Goal: Information Seeking & Learning: Learn about a topic

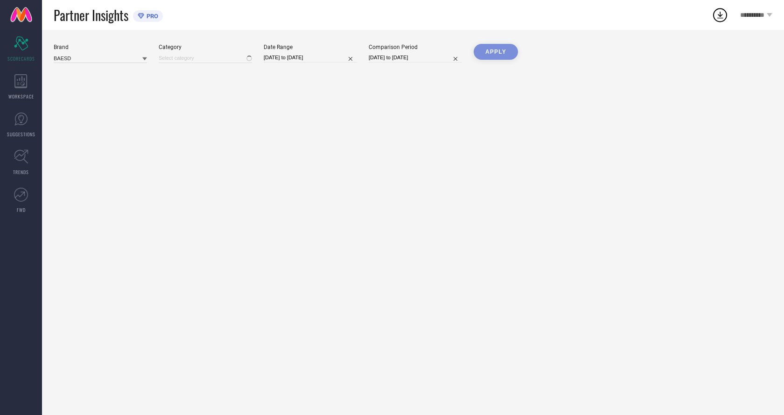
type input "All"
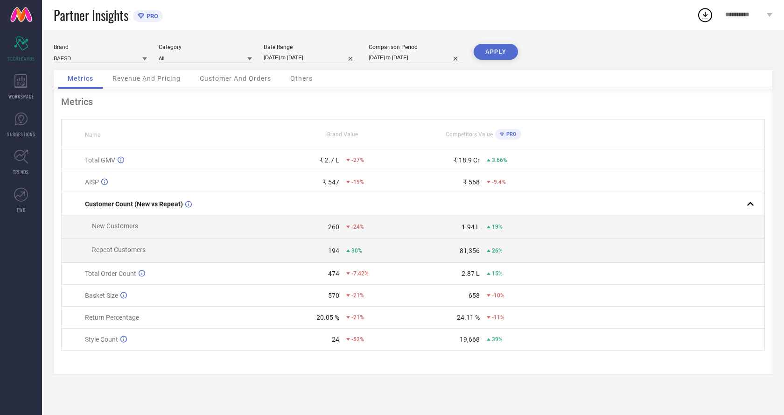
click at [133, 78] on span "Revenue And Pricing" at bounding box center [146, 78] width 68 height 7
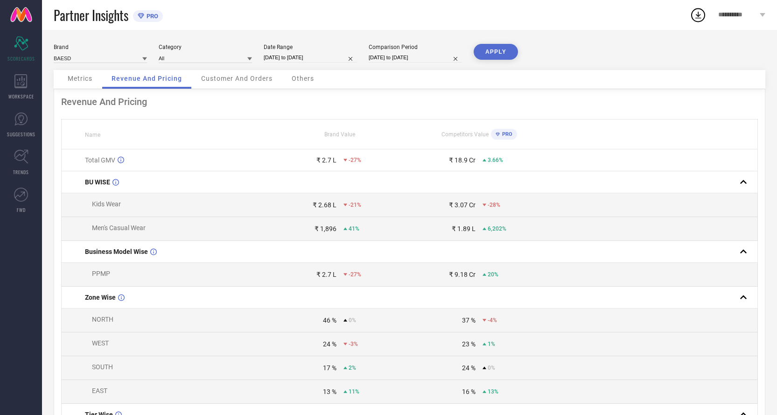
click at [232, 81] on span "Customer And Orders" at bounding box center [236, 78] width 71 height 7
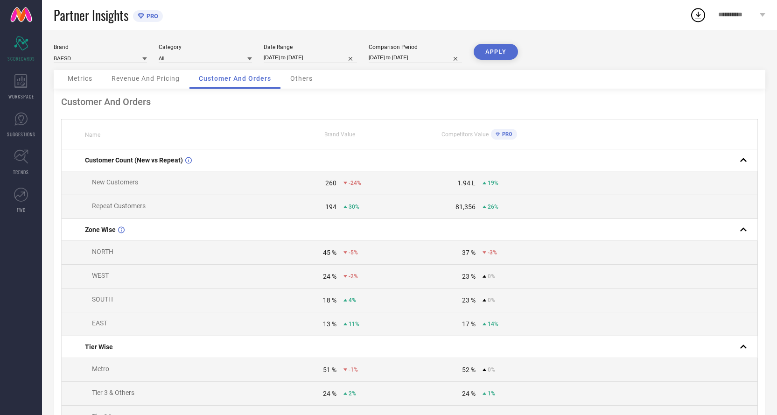
click at [321, 87] on div "Others" at bounding box center [301, 79] width 41 height 19
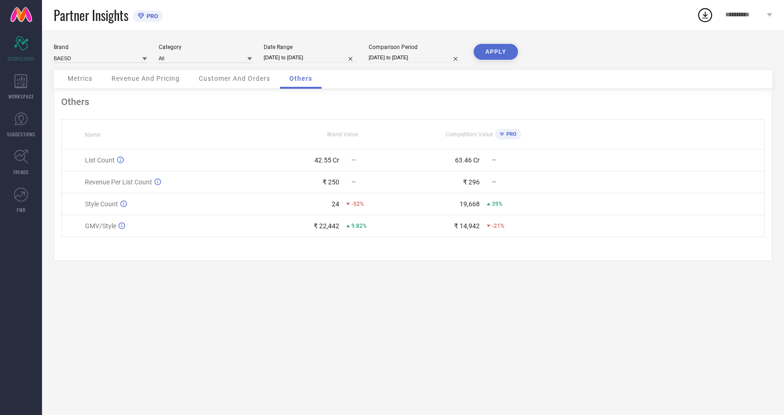
click at [260, 83] on div "Customer And Orders" at bounding box center [234, 79] width 90 height 19
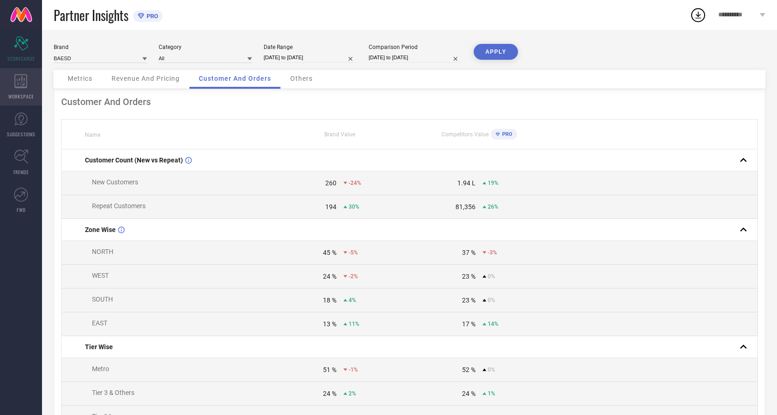
click at [7, 87] on div "WORKSPACE" at bounding box center [21, 86] width 42 height 37
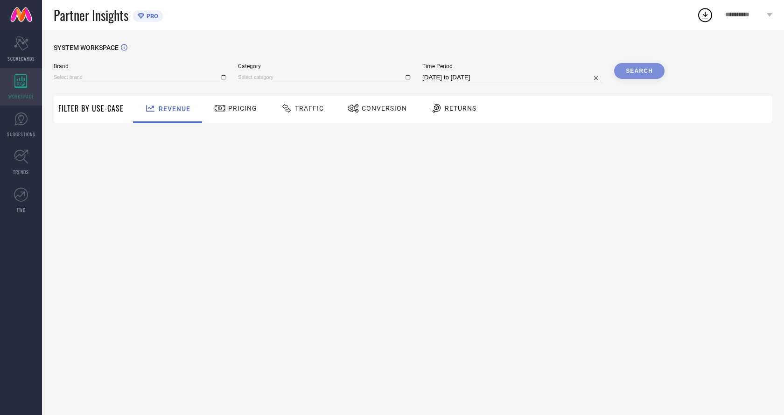
type input "BAESD"
type input "All"
click at [461, 106] on span "Returns" at bounding box center [461, 108] width 32 height 7
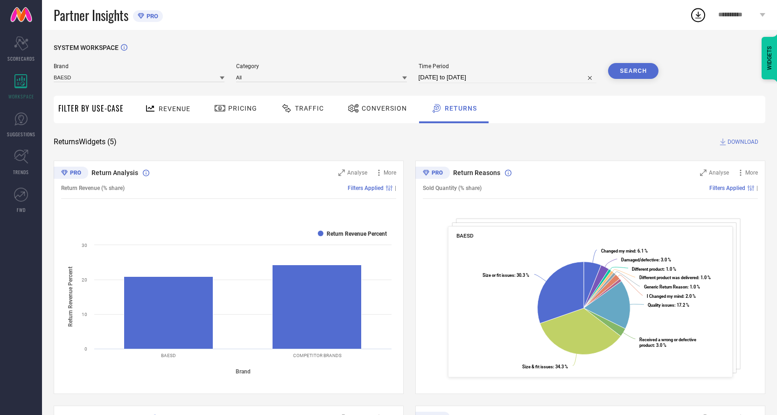
click at [384, 106] on span "Conversion" at bounding box center [384, 108] width 45 height 7
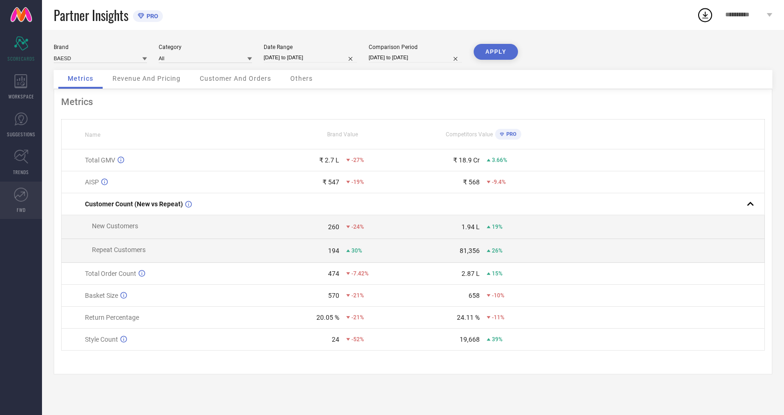
click at [28, 208] on link "FWD" at bounding box center [21, 200] width 42 height 37
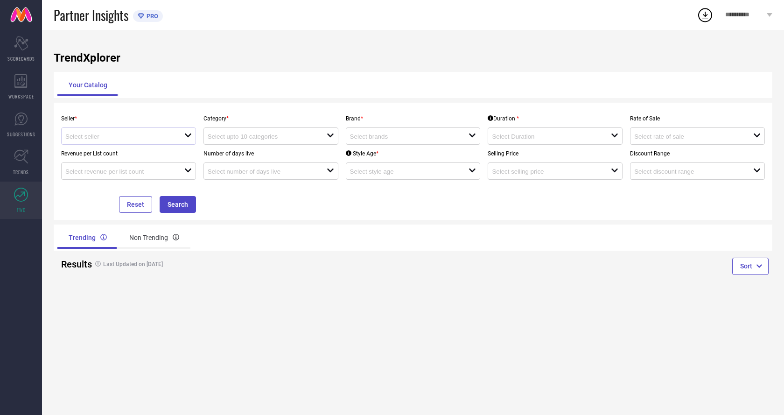
click at [133, 132] on div "open" at bounding box center [128, 135] width 135 height 17
click at [126, 151] on li "LOOKARENA ( 25990 )" at bounding box center [129, 154] width 134 height 17
type input "LOOKARENA ( 25990 )"
click at [305, 137] on input at bounding box center [261, 136] width 107 height 7
click at [356, 137] on input at bounding box center [403, 136] width 107 height 7
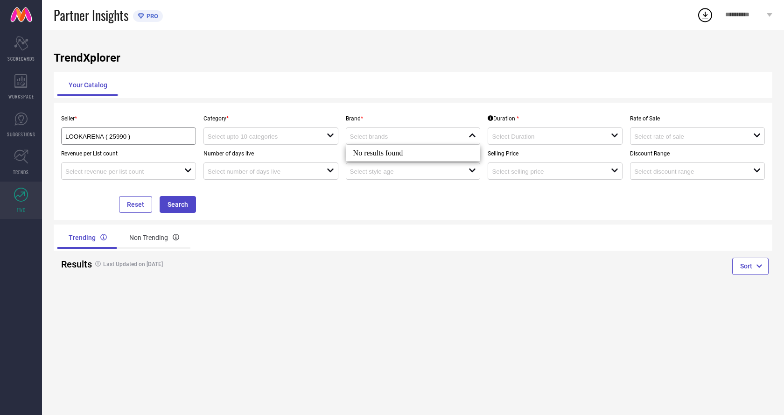
click at [359, 234] on div "Trending Non Trending" at bounding box center [233, 237] width 352 height 22
click at [156, 233] on div "Non Trending" at bounding box center [154, 237] width 72 height 22
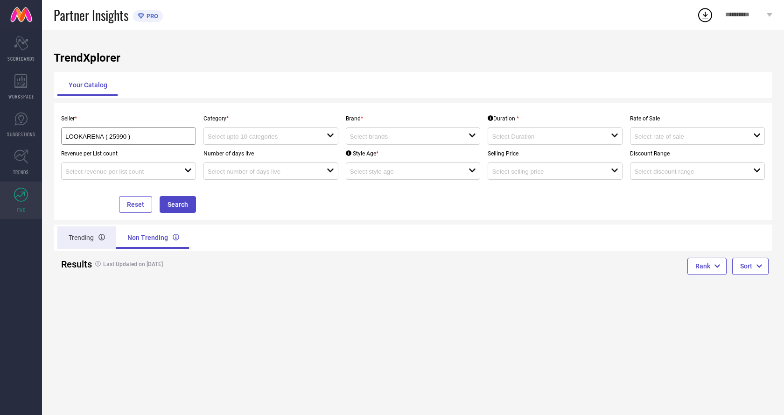
click at [98, 237] on div "Trending" at bounding box center [86, 237] width 59 height 22
click at [8, 167] on link "TRENDS" at bounding box center [21, 162] width 42 height 37
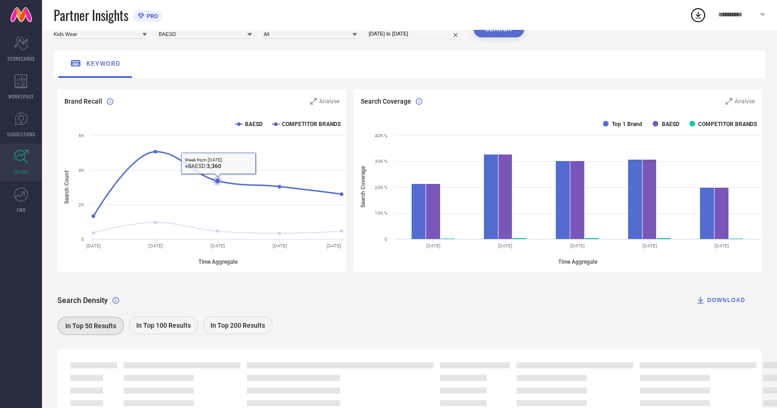
scroll to position [93, 0]
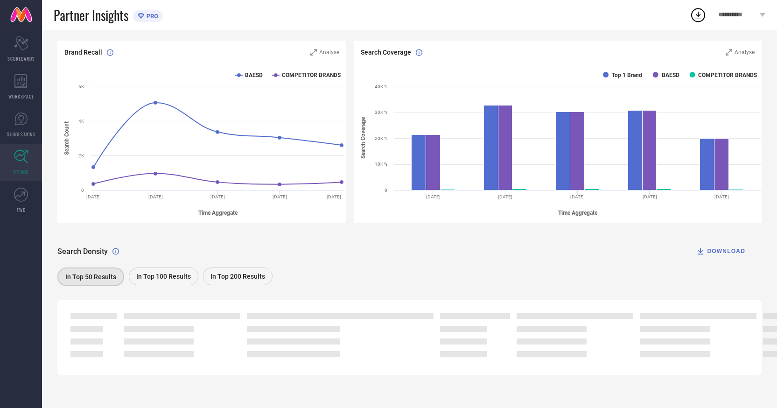
click at [178, 272] on span "In Top 100 Results" at bounding box center [163, 275] width 55 height 7
click at [224, 275] on span "In Top 200 Results" at bounding box center [237, 275] width 55 height 7
click at [94, 272] on div "In Top 50 Results" at bounding box center [90, 276] width 66 height 18
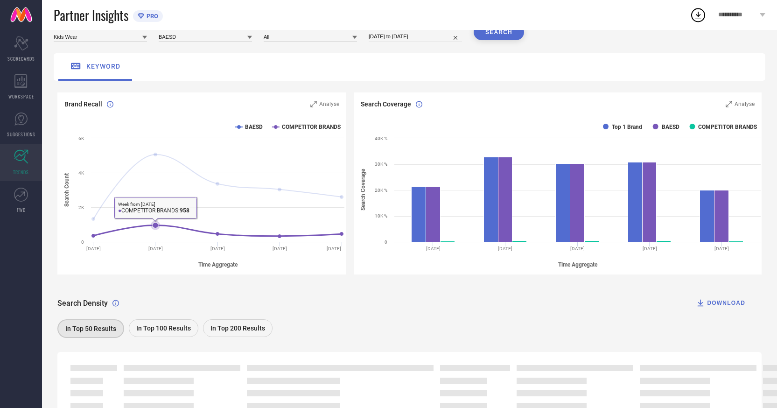
scroll to position [0, 0]
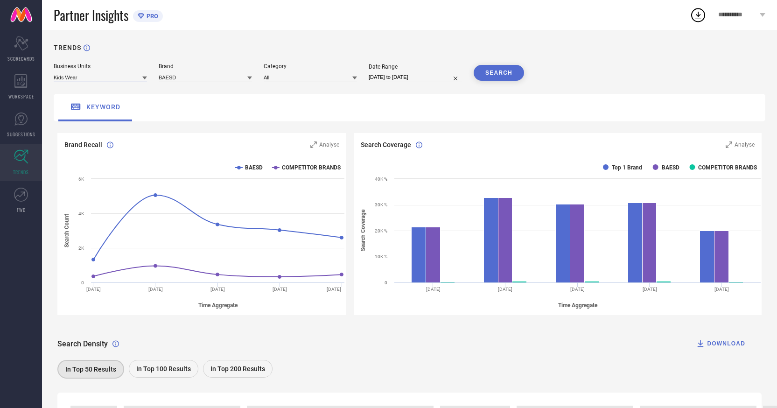
click at [140, 77] on input at bounding box center [100, 77] width 93 height 10
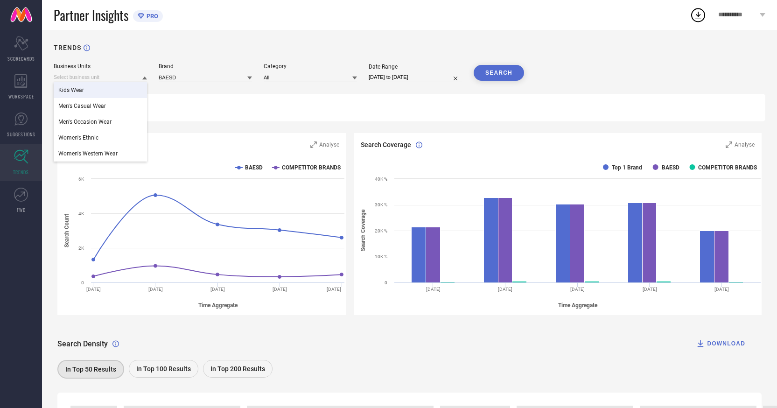
click at [181, 107] on div "keyword" at bounding box center [410, 108] width 712 height 28
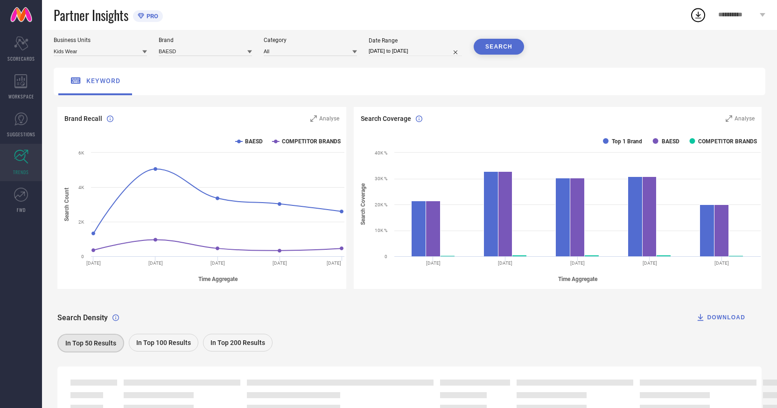
scroll to position [93, 0]
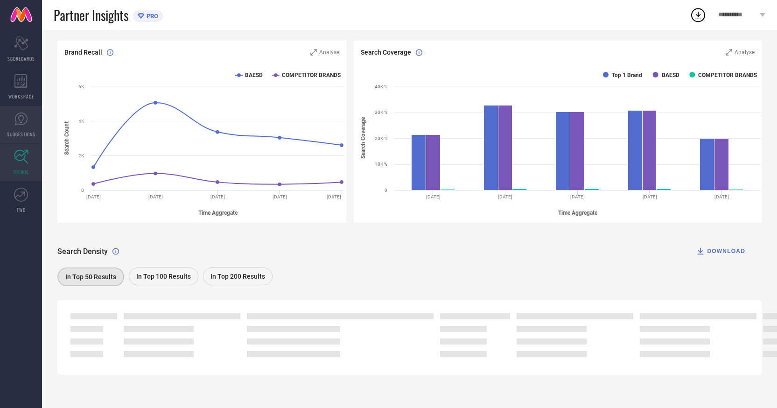
click at [21, 119] on icon at bounding box center [21, 119] width 14 height 14
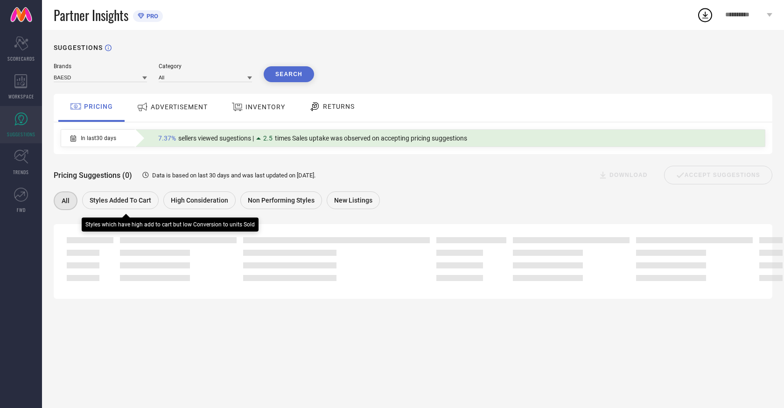
click at [98, 197] on span "Styles Added To Cart" at bounding box center [121, 199] width 62 height 7
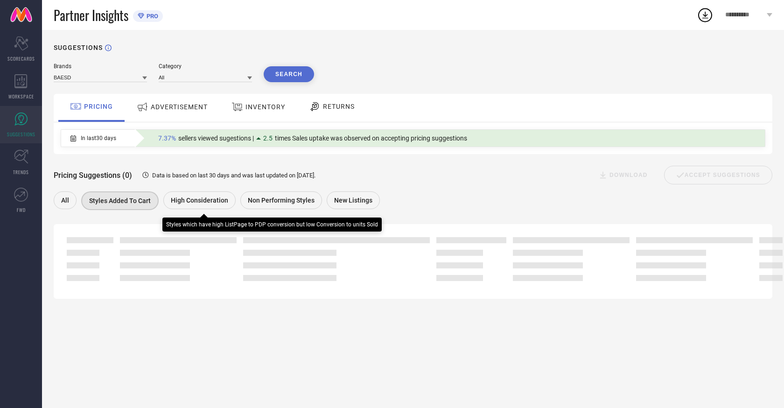
click at [206, 201] on span "High Consideration" at bounding box center [199, 199] width 57 height 7
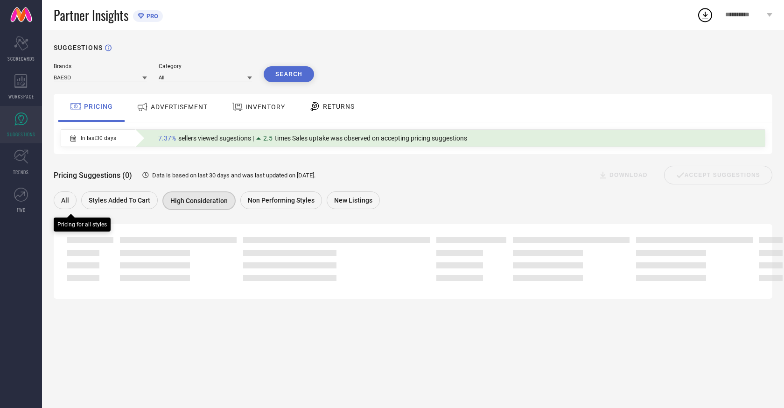
click at [70, 199] on div "All" at bounding box center [65, 200] width 23 height 18
click at [177, 107] on span "ADVERTISEMENT" at bounding box center [179, 106] width 57 height 7
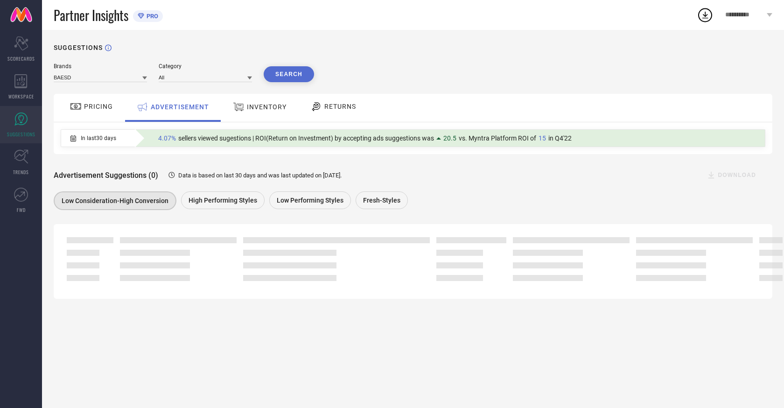
click at [247, 109] on span "INVENTORY" at bounding box center [267, 106] width 40 height 7
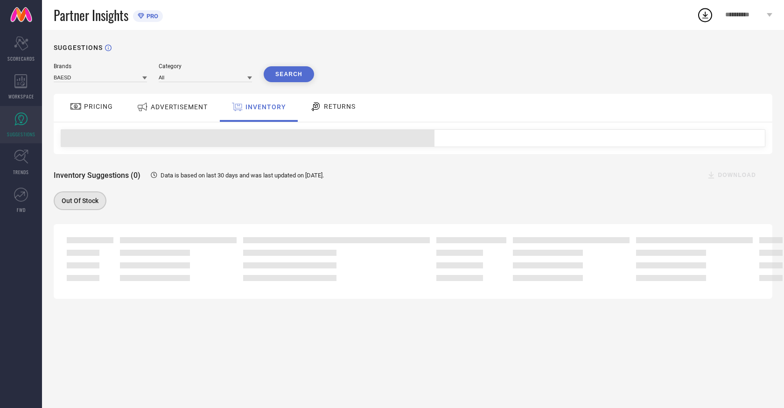
click at [322, 123] on div at bounding box center [413, 138] width 719 height 32
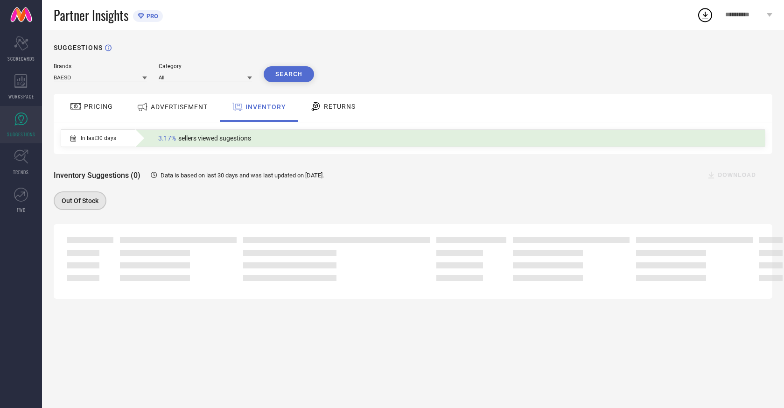
click at [325, 114] on div "RETURNS" at bounding box center [332, 106] width 50 height 16
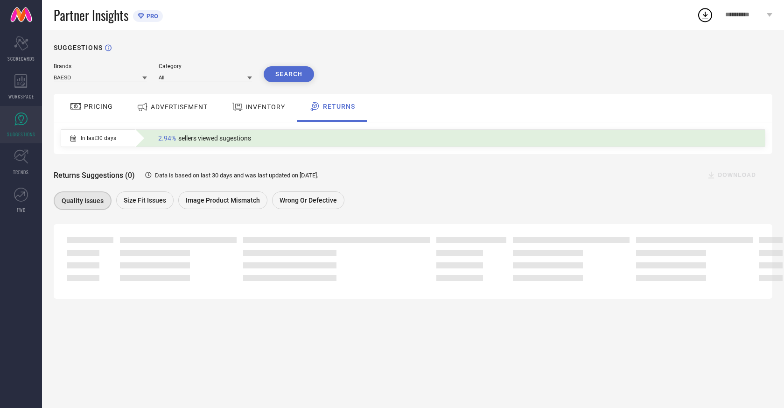
click at [104, 109] on span "PRICING" at bounding box center [98, 106] width 29 height 7
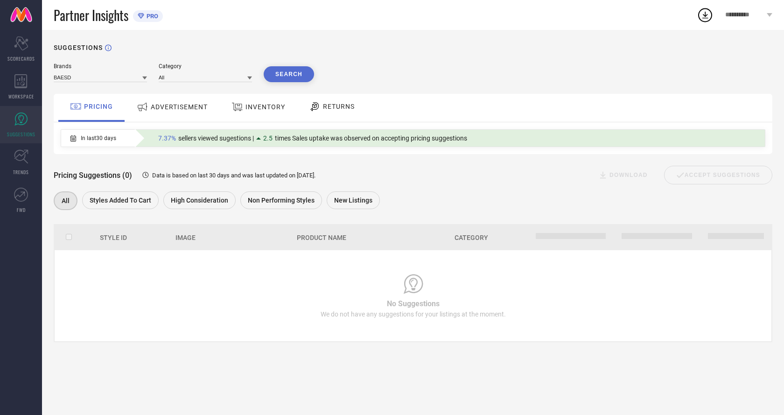
click at [163, 116] on div "ADVERTISEMENT" at bounding box center [172, 108] width 94 height 28
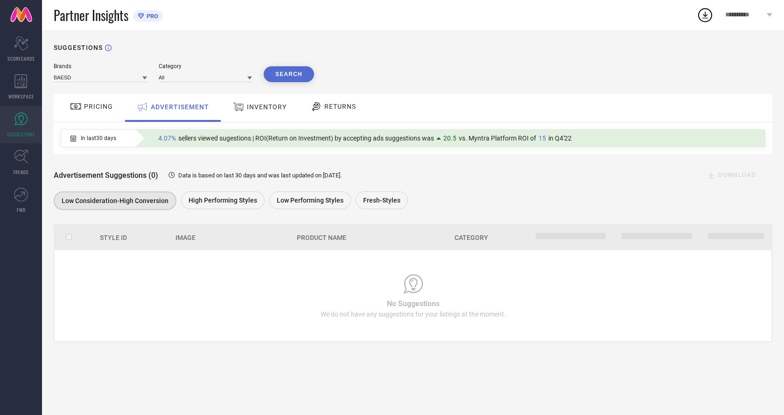
click at [281, 116] on div "INVENTORY" at bounding box center [259, 108] width 77 height 28
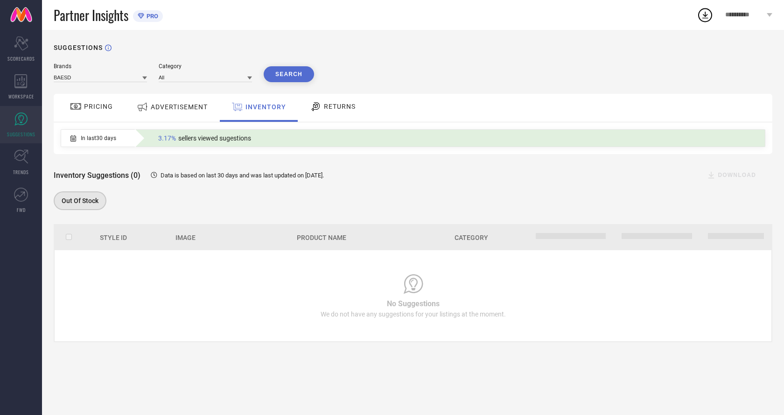
click at [328, 117] on div "RETURNS" at bounding box center [332, 108] width 69 height 28
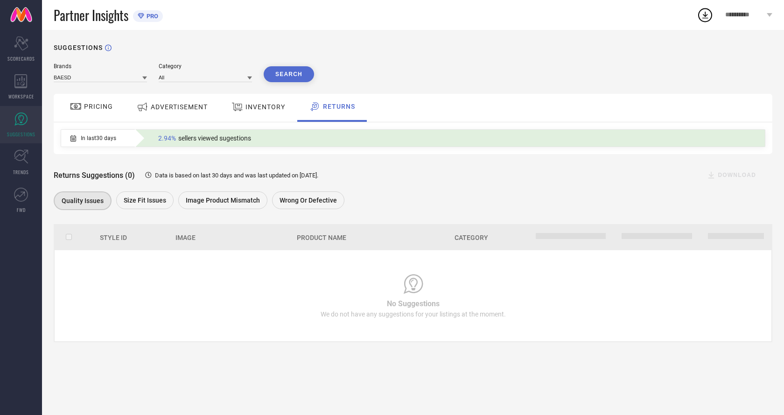
click at [33, 17] on link at bounding box center [21, 15] width 42 height 30
